Goal: Task Accomplishment & Management: Use online tool/utility

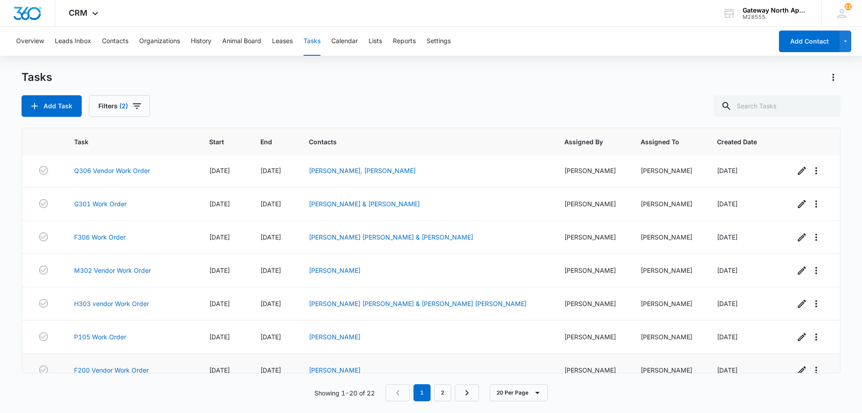
scroll to position [269, 0]
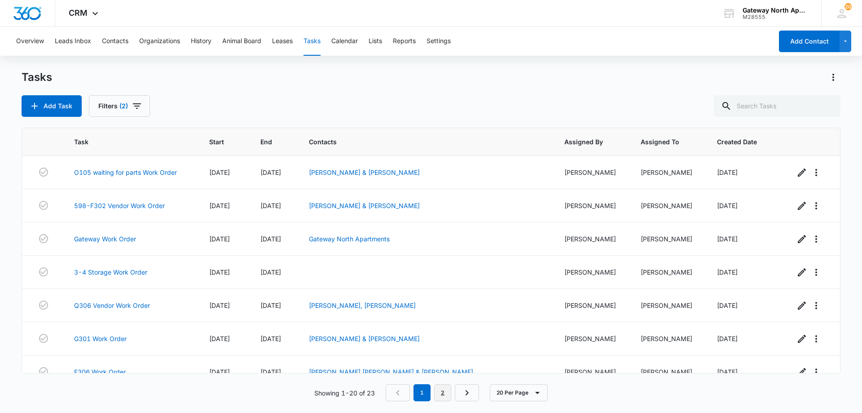
click at [445, 394] on link "2" at bounding box center [442, 392] width 17 height 17
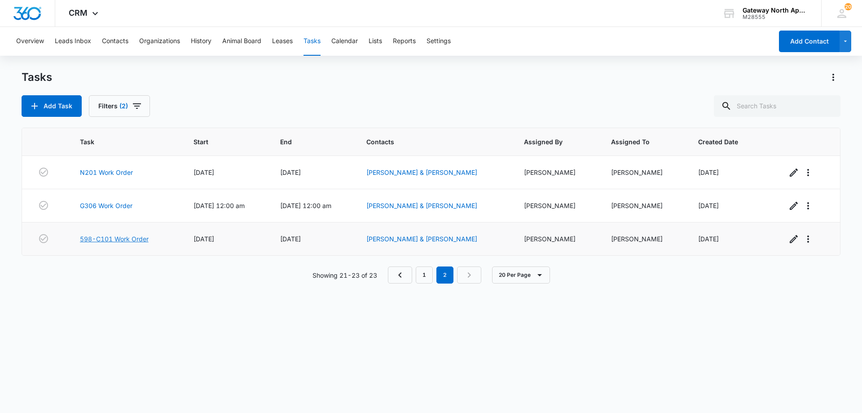
click at [128, 237] on link "598-C101 Work Order" at bounding box center [114, 238] width 69 height 9
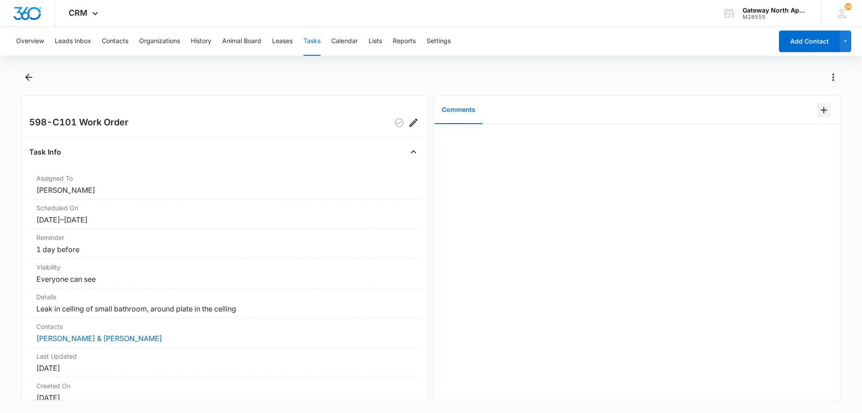
click at [818, 110] on icon "Add Comment" at bounding box center [823, 110] width 11 height 11
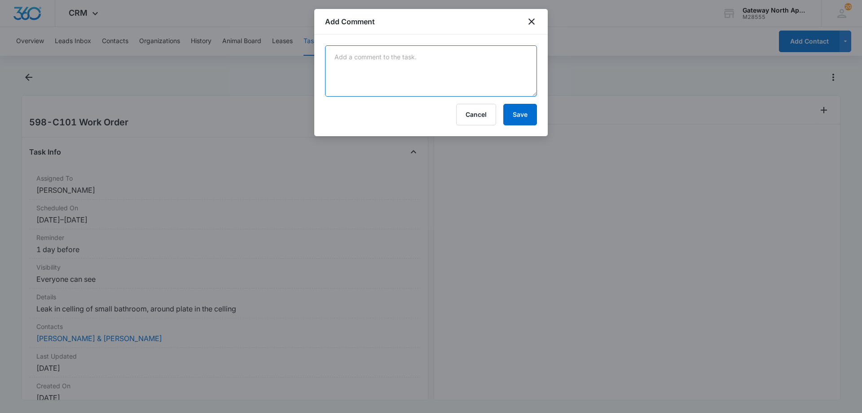
click at [350, 69] on textarea at bounding box center [431, 70] width 212 height 51
drag, startPoint x: 359, startPoint y: 59, endPoint x: 364, endPoint y: 60, distance: 5.5
click at [365, 62] on textarea "the ac drian was cloged" at bounding box center [431, 70] width 212 height 51
type textarea "the ac drain was clogged. unclogged it now it drains"
click at [515, 117] on button "Save" at bounding box center [520, 115] width 34 height 22
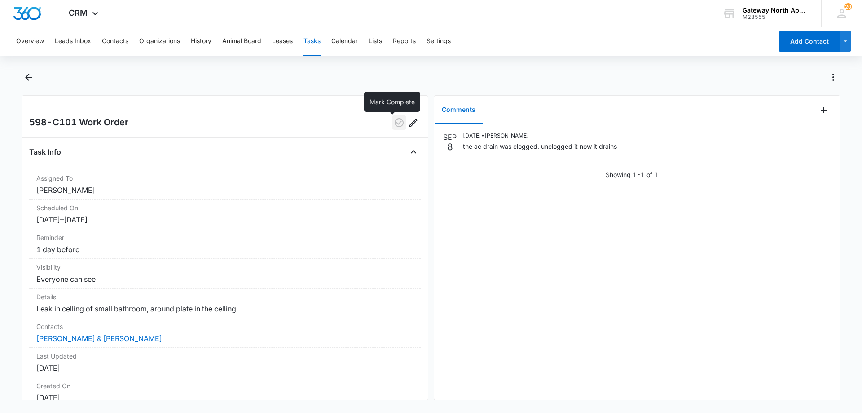
click at [394, 121] on icon "button" at bounding box center [399, 122] width 11 height 11
click at [26, 79] on icon "Back" at bounding box center [28, 77] width 11 height 11
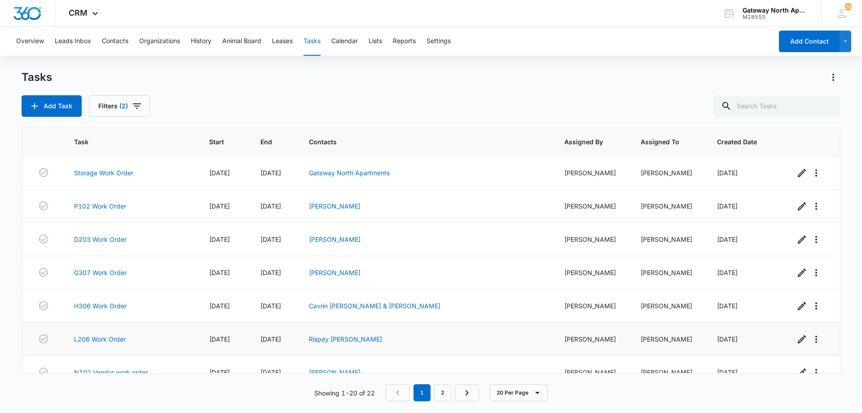
scroll to position [447, 0]
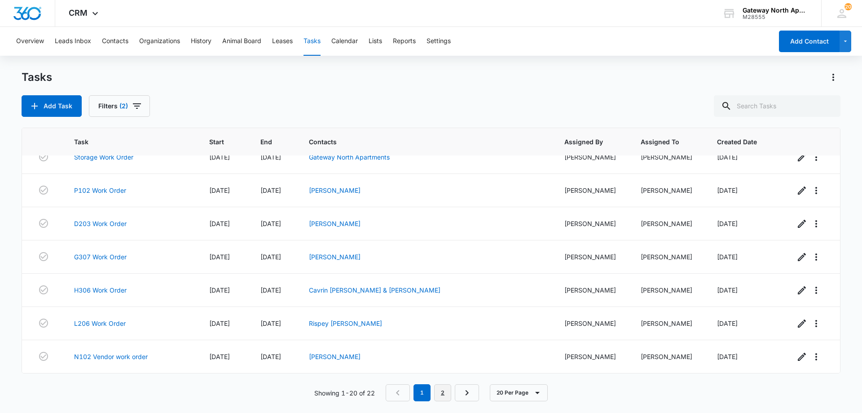
click at [443, 391] on link "2" at bounding box center [442, 392] width 17 height 17
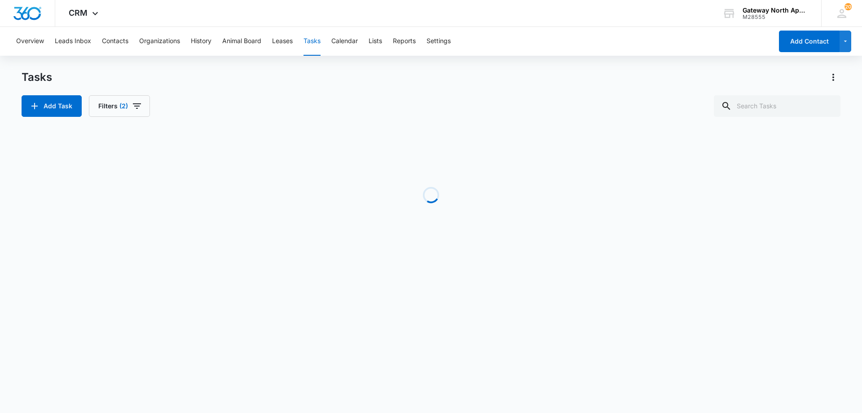
scroll to position [0, 0]
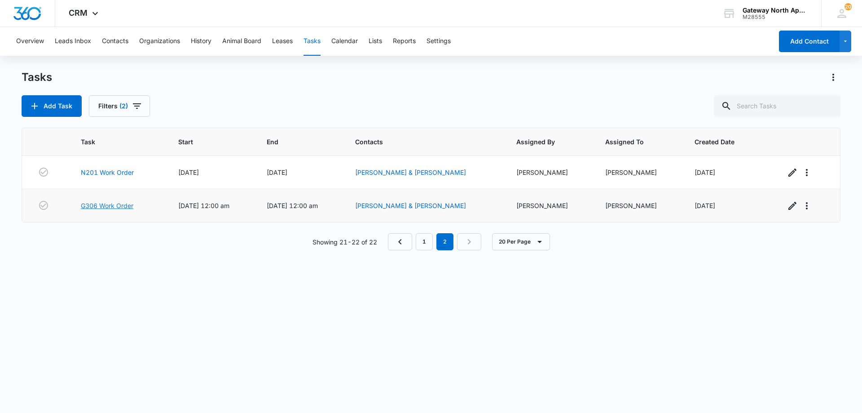
click at [105, 206] on link "G306 Work Order" at bounding box center [107, 205] width 53 height 9
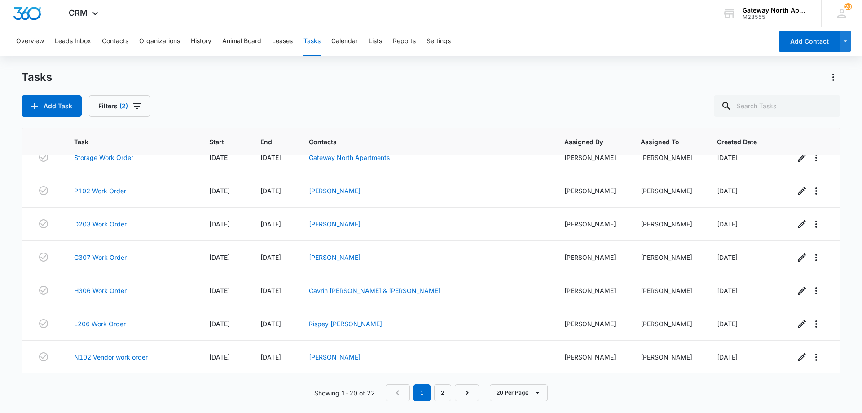
scroll to position [447, 0]
click at [180, 389] on div "Showing 1-20 of 22 1 2 20 Per Page" at bounding box center [431, 392] width 819 height 17
